Goal: Information Seeking & Learning: Learn about a topic

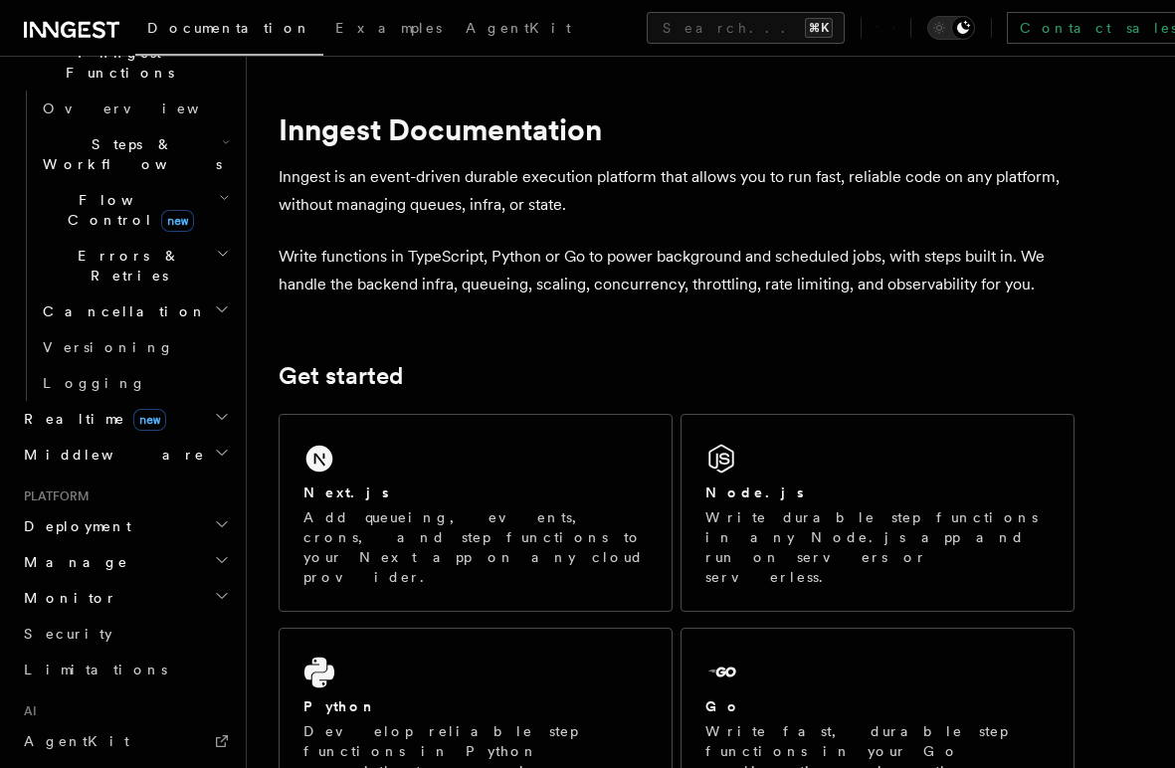
scroll to position [619, 0]
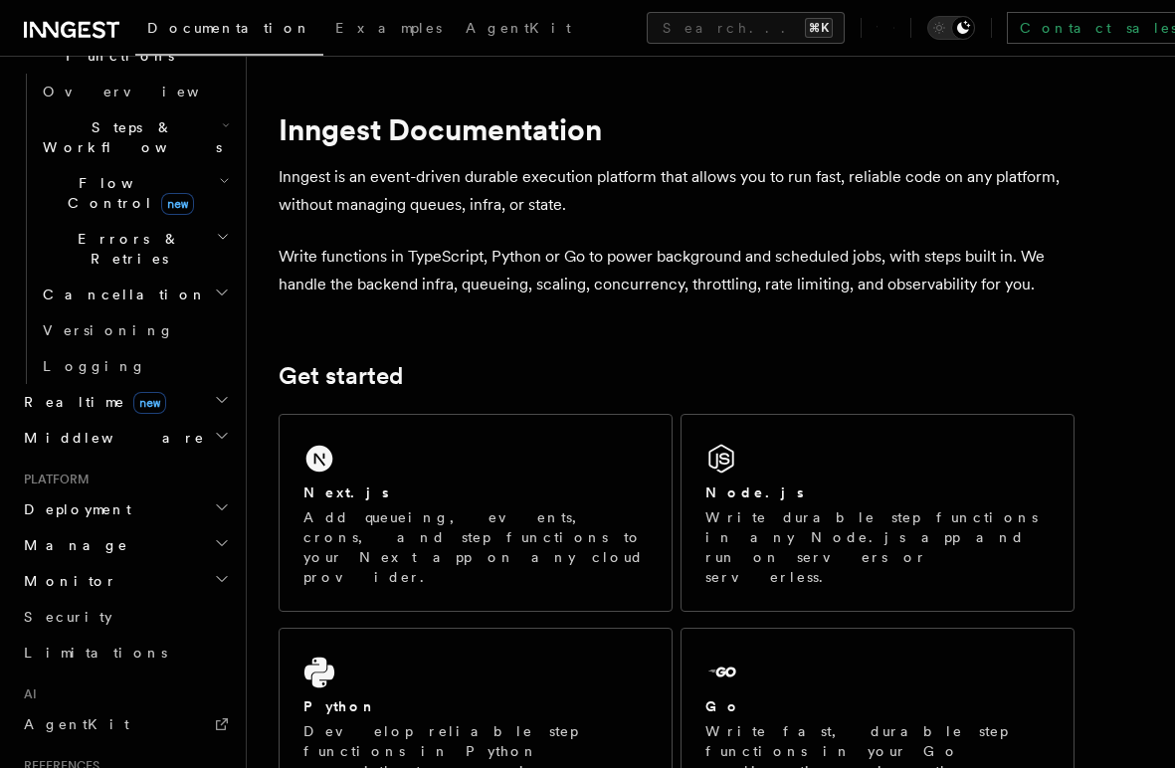
click at [118, 563] on h2 "Monitor" at bounding box center [125, 581] width 218 height 36
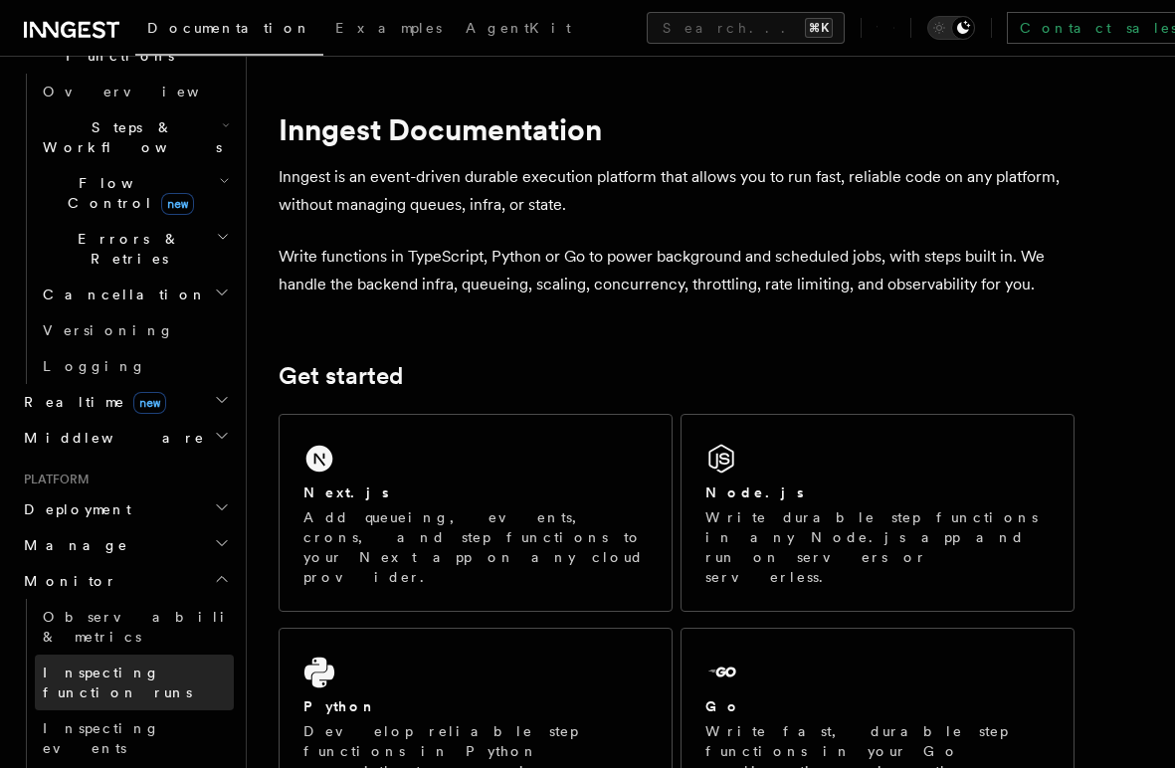
click at [110, 655] on link "Inspecting function runs" at bounding box center [134, 683] width 199 height 56
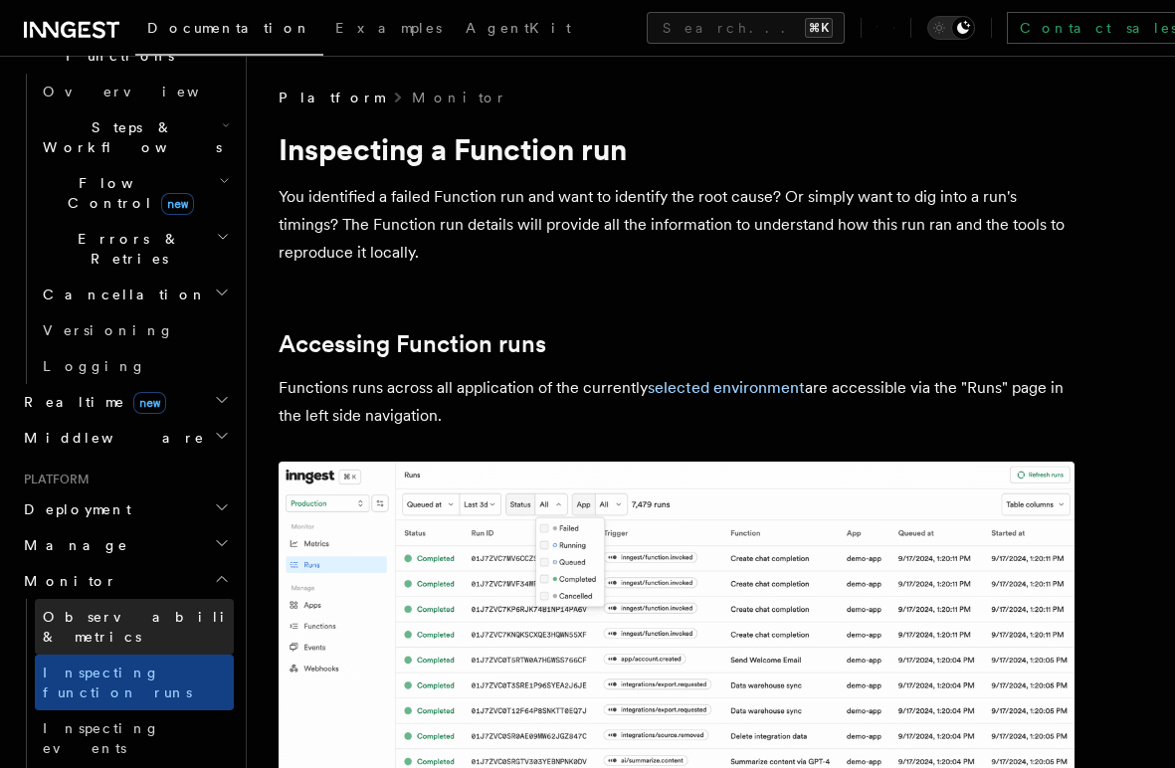
click at [115, 609] on span "Observability & metrics" at bounding box center [145, 627] width 205 height 36
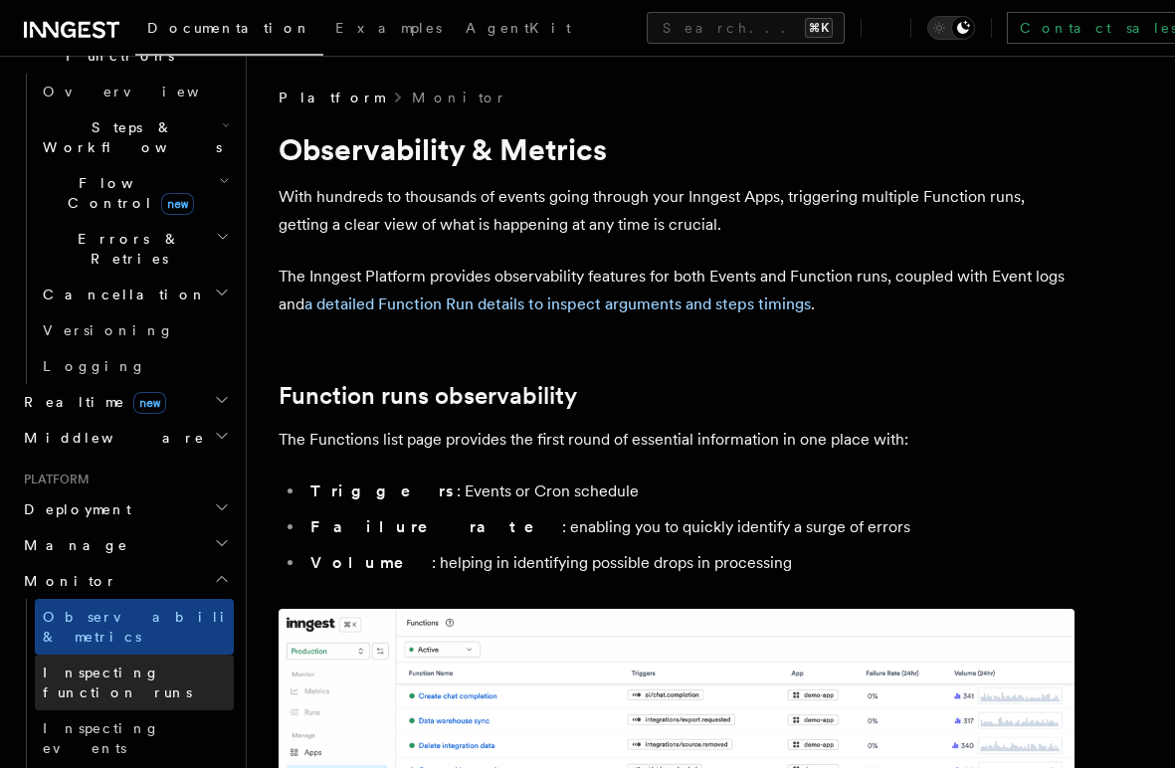
click at [116, 665] on span "Inspecting function runs" at bounding box center [117, 683] width 149 height 36
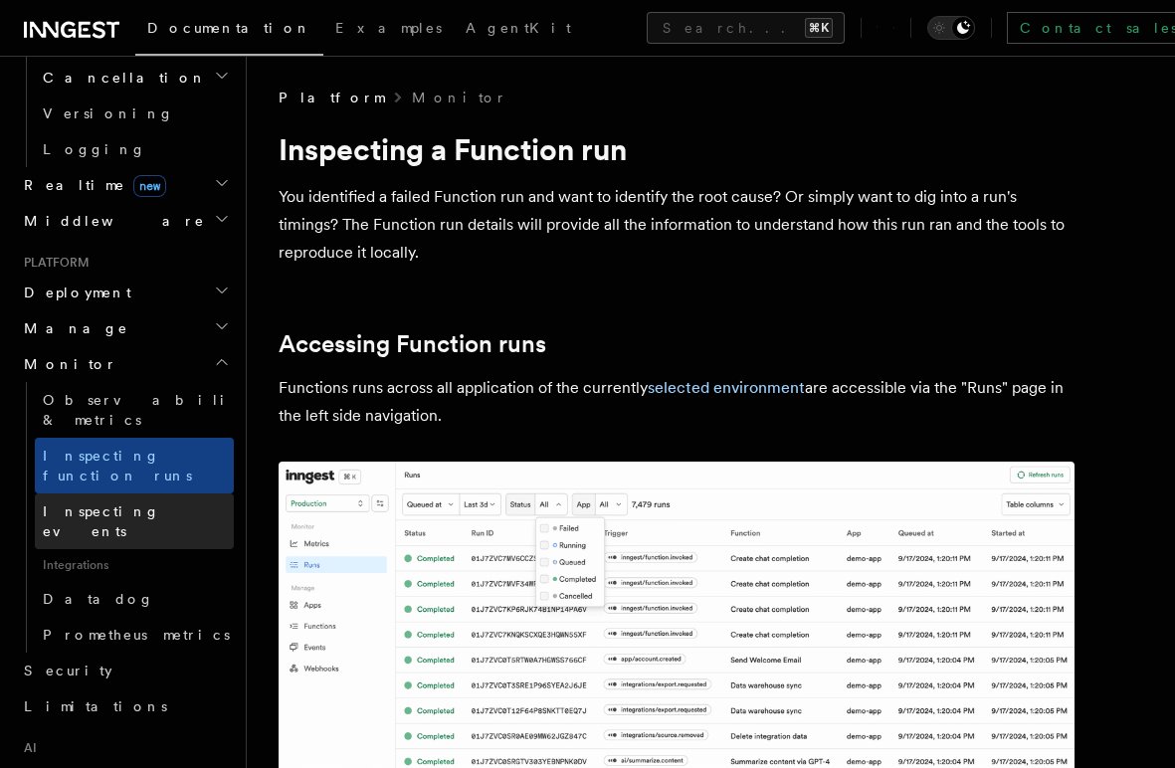
click at [133, 502] on span "Inspecting events" at bounding box center [138, 522] width 191 height 40
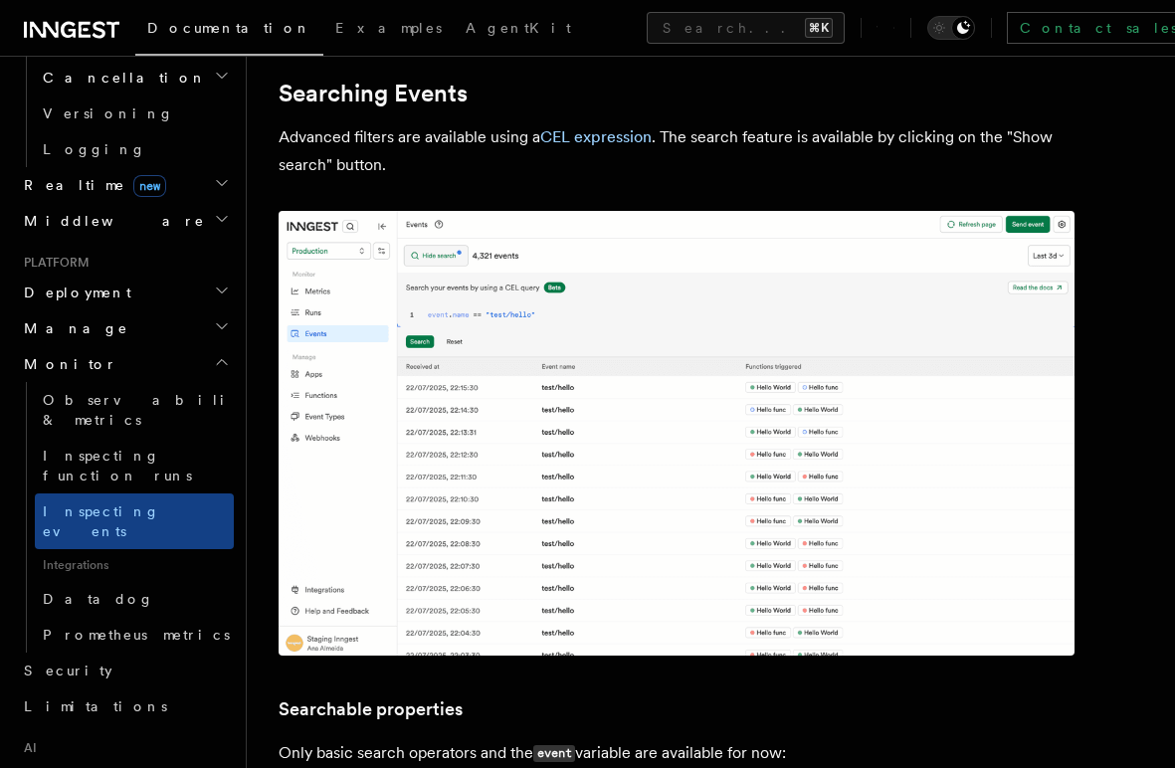
scroll to position [976, 0]
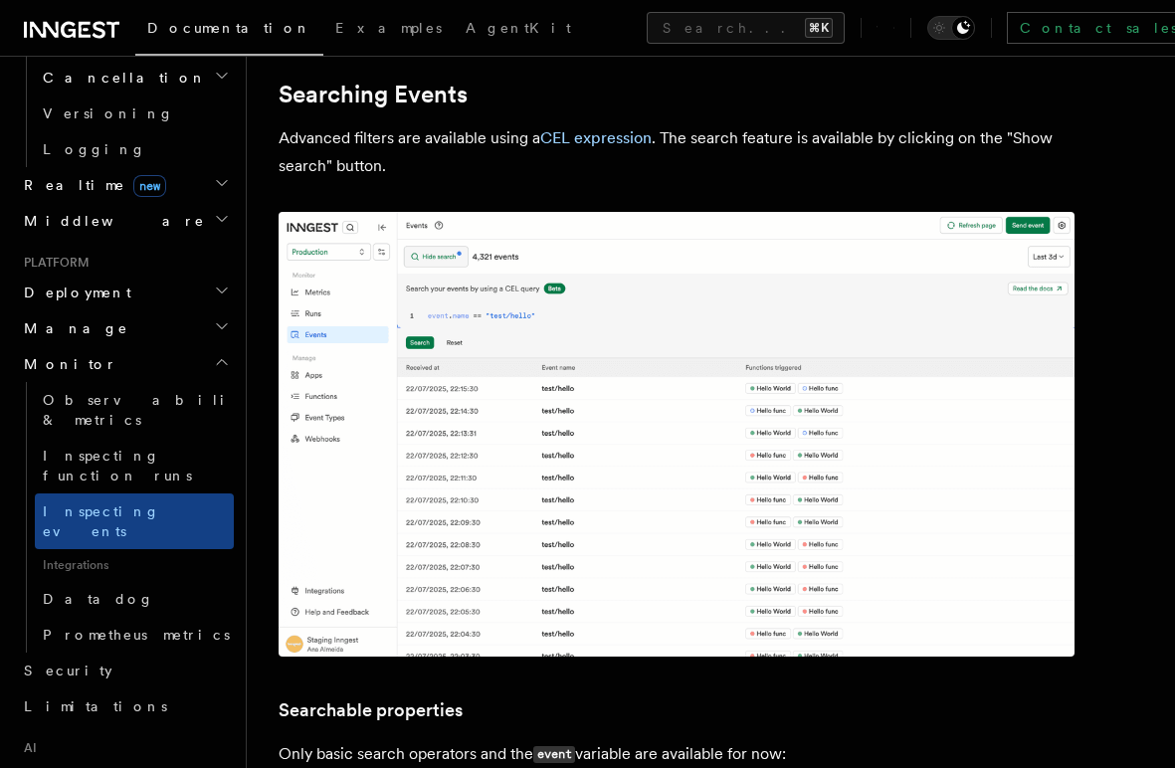
click at [696, 453] on img at bounding box center [677, 434] width 796 height 445
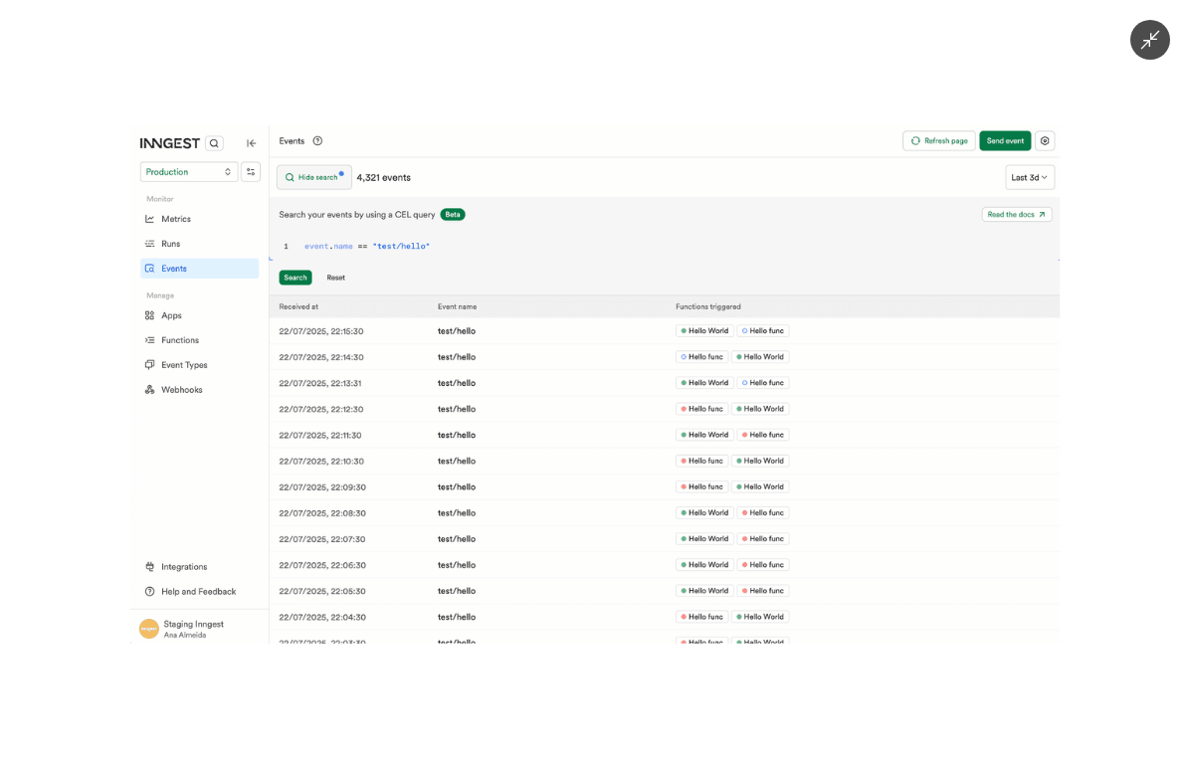
click at [696, 453] on img at bounding box center [594, 383] width 929 height 518
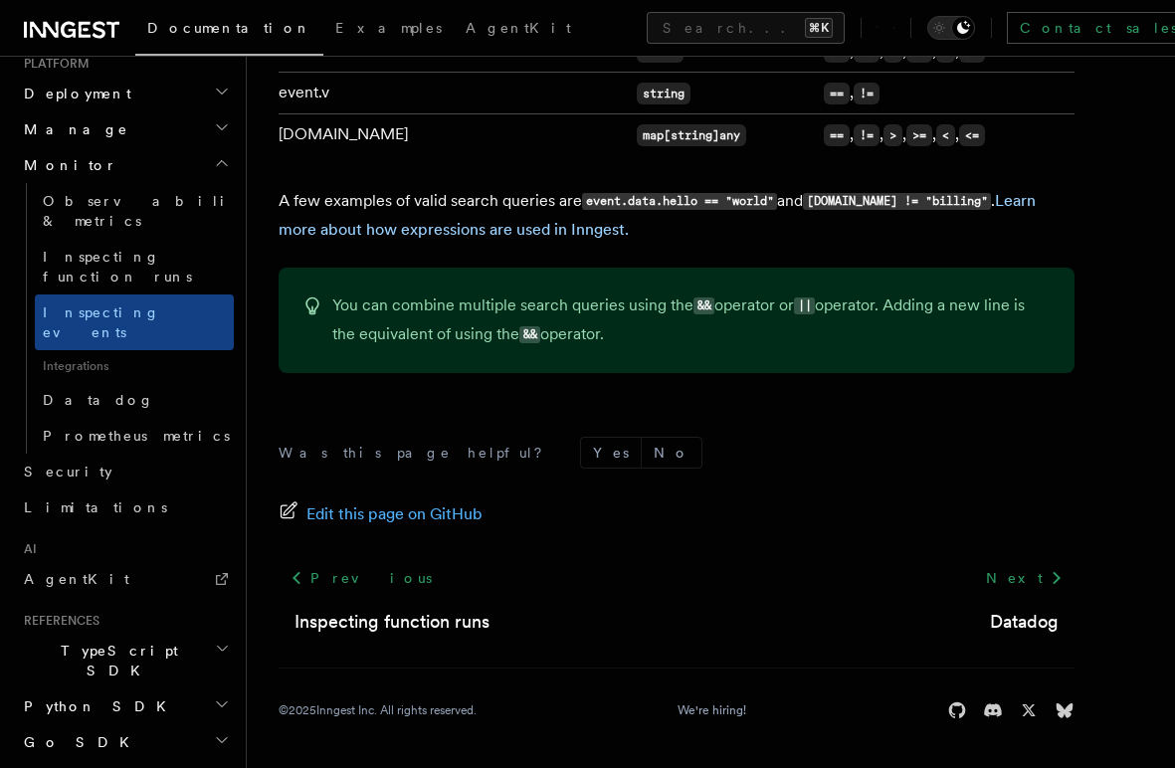
scroll to position [0, 0]
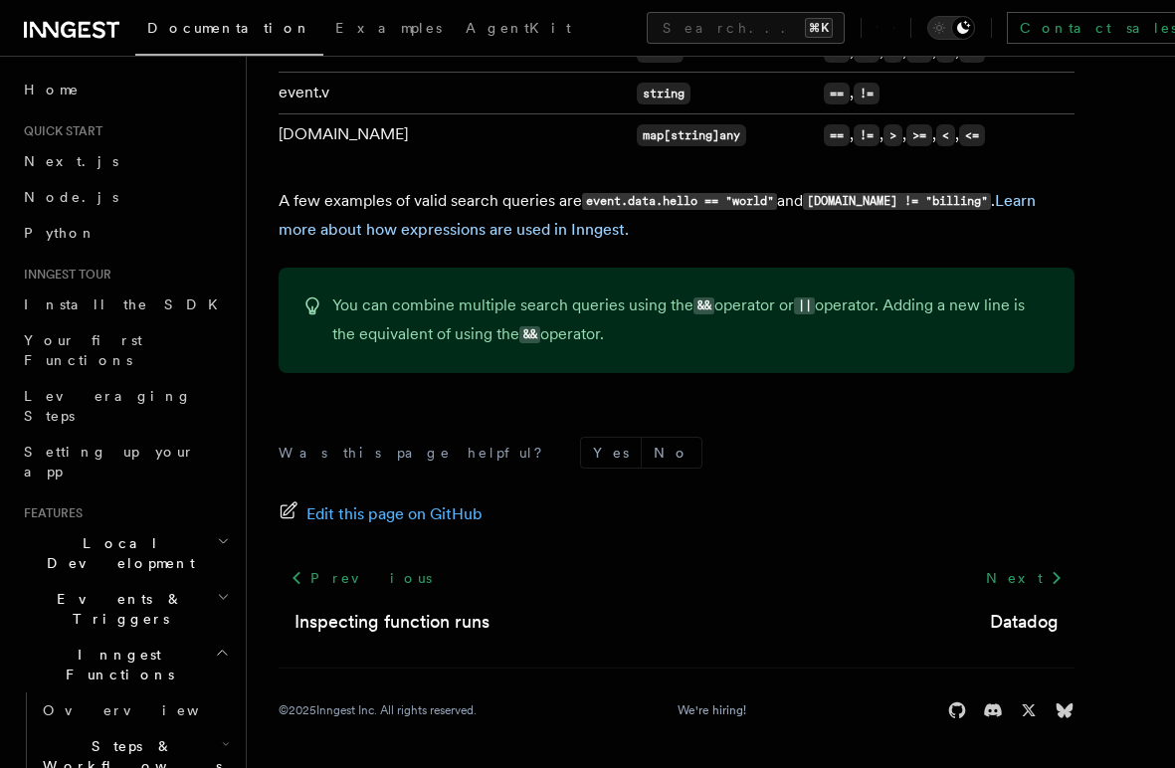
click at [145, 581] on h2 "Events & Triggers" at bounding box center [125, 609] width 218 height 56
click at [154, 525] on h2 "Local Development" at bounding box center [125, 553] width 218 height 56
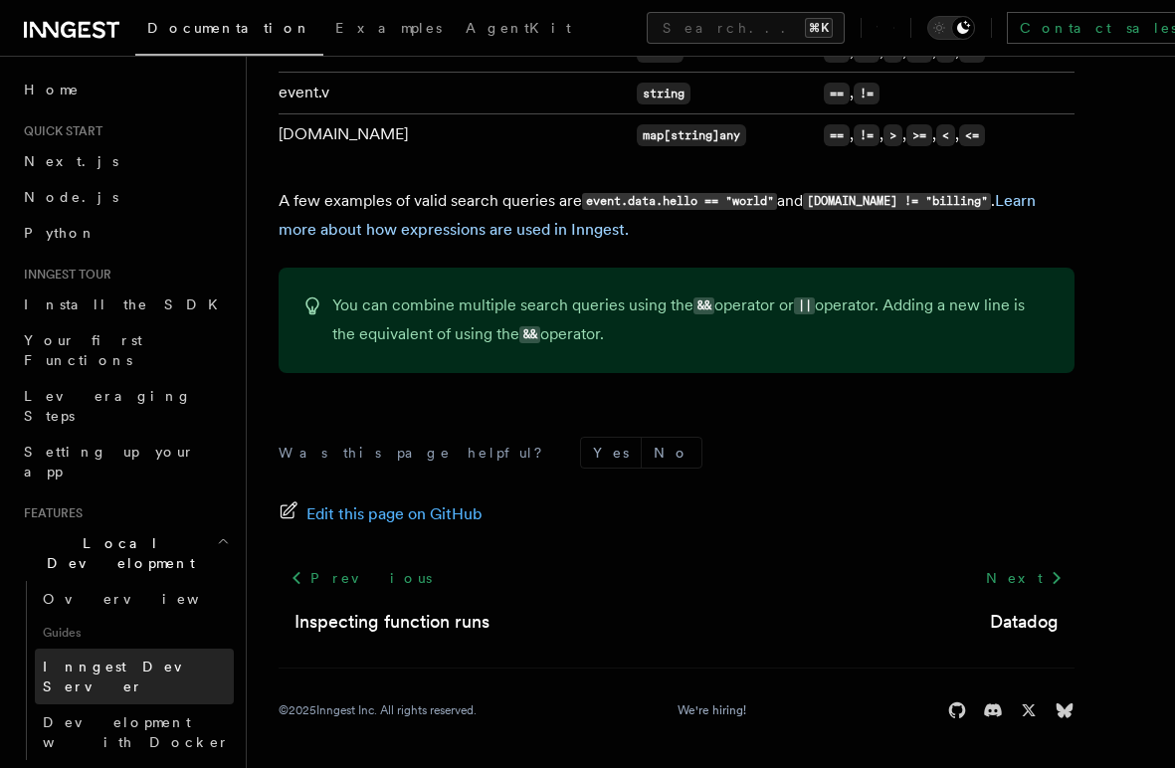
click at [128, 649] on link "Inngest Dev Server" at bounding box center [134, 677] width 199 height 56
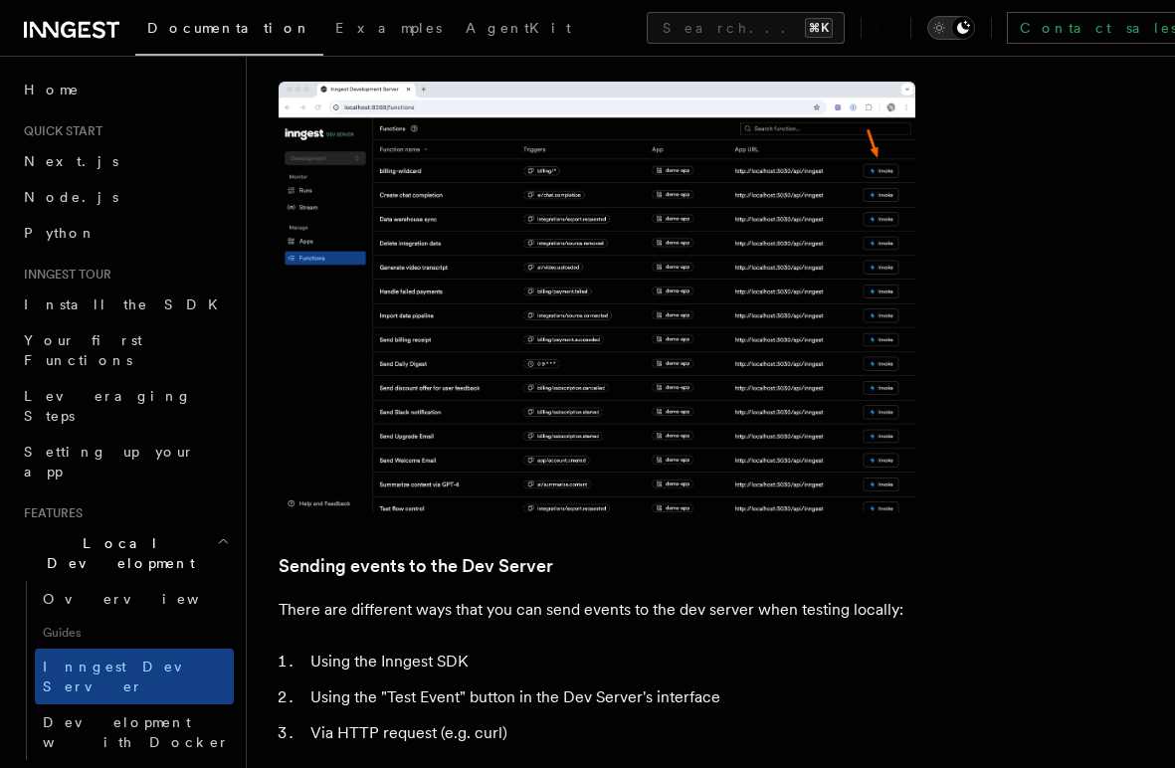
click at [929, 32] on icon "Toggle dark mode" at bounding box center [939, 28] width 20 height 20
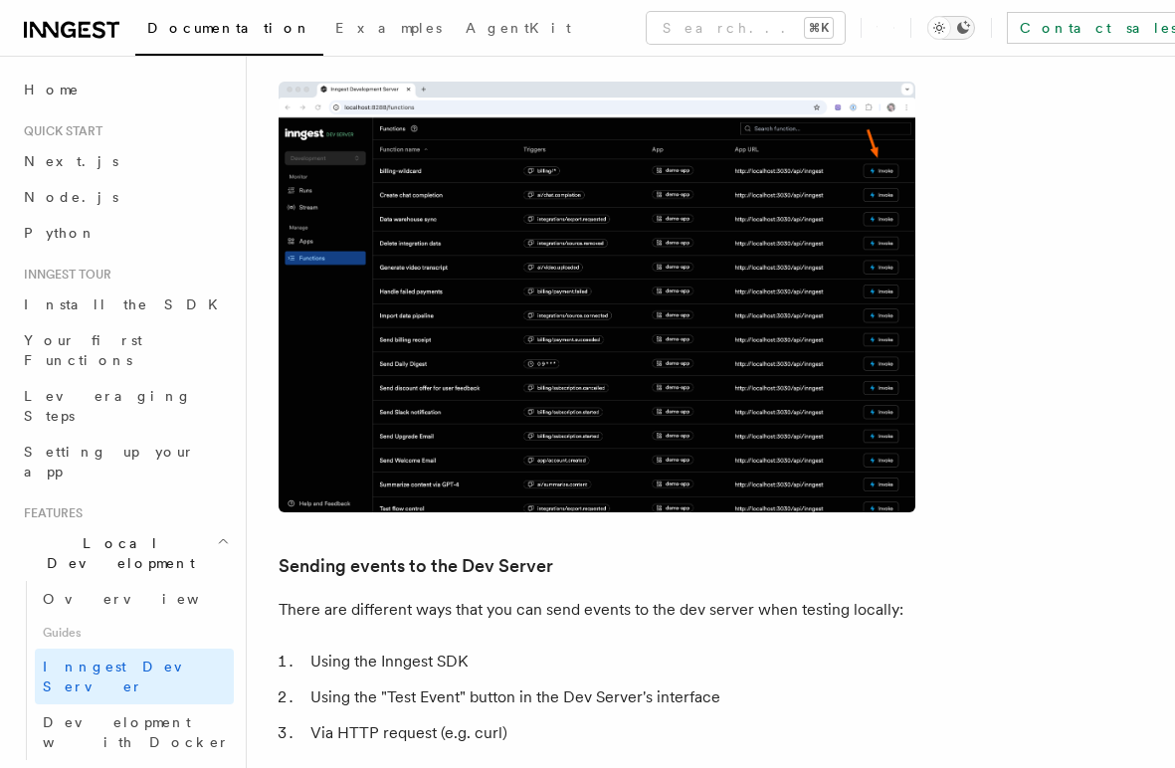
click at [929, 32] on icon "Toggle dark mode" at bounding box center [939, 28] width 20 height 20
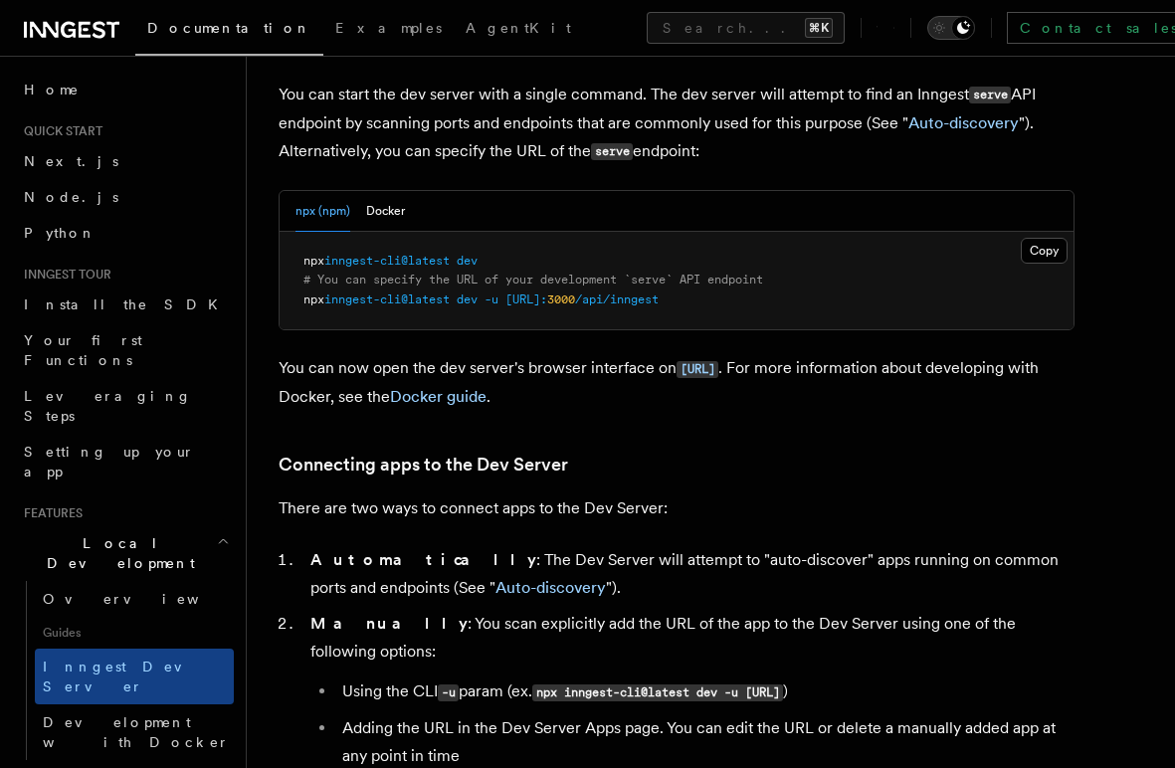
scroll to position [0, 0]
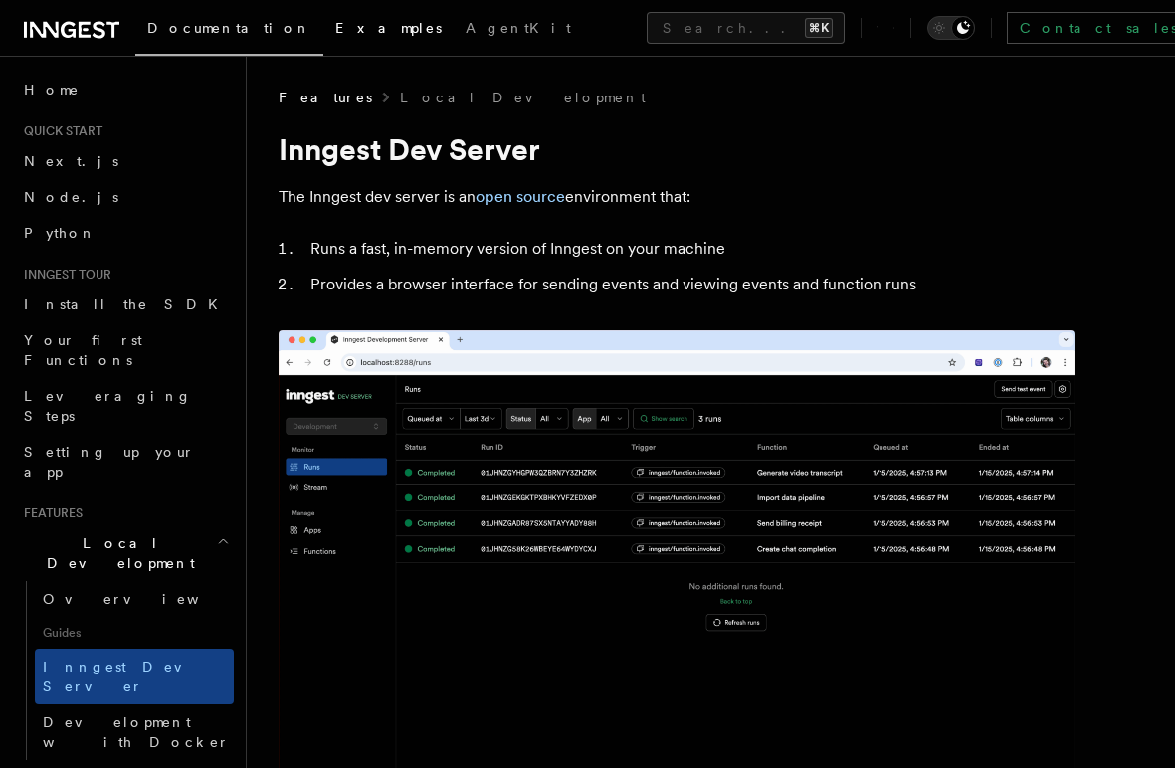
click at [335, 36] on span "Examples" at bounding box center [388, 28] width 106 height 16
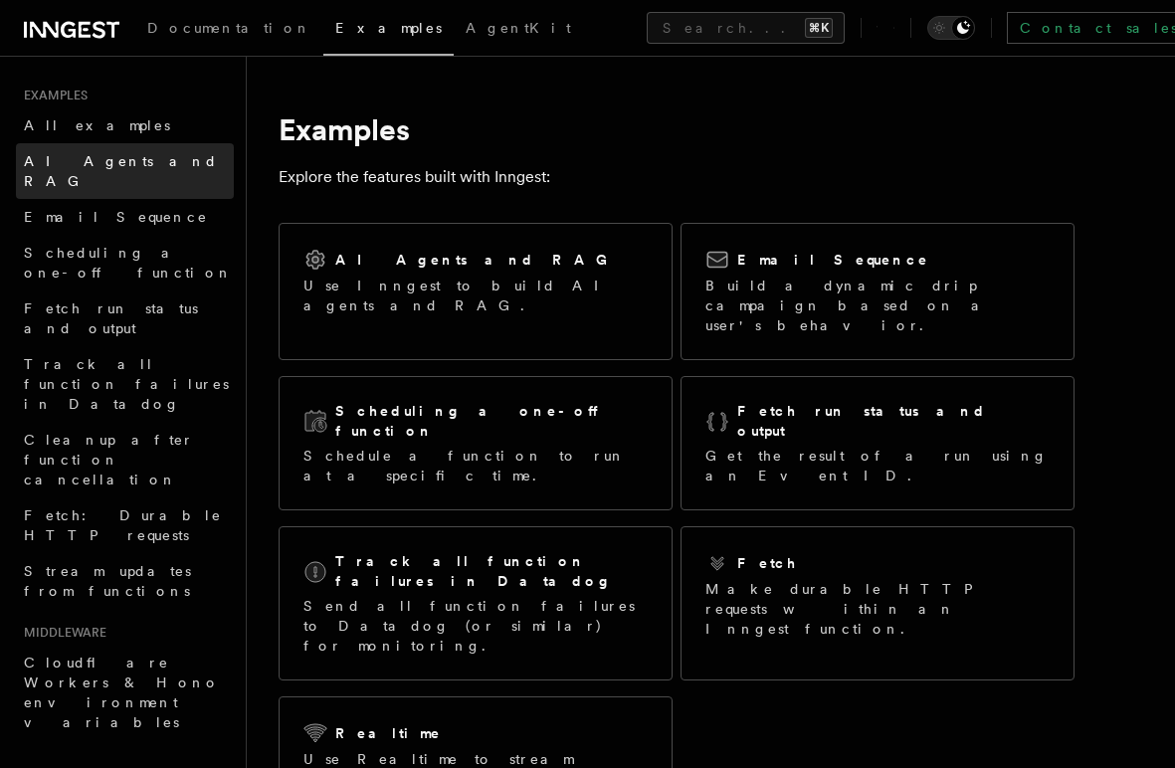
click at [114, 157] on span "AI Agents and RAG" at bounding box center [121, 171] width 194 height 36
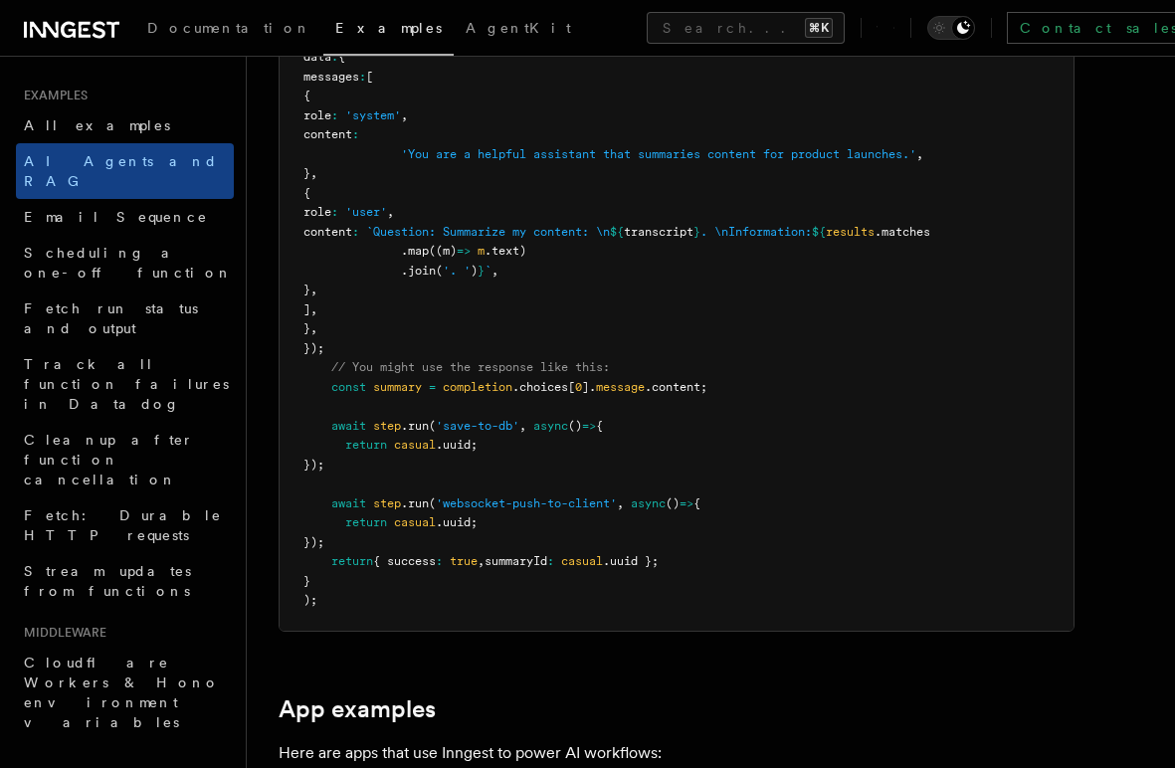
scroll to position [1435, 0]
